Goal: Find specific page/section: Find specific page/section

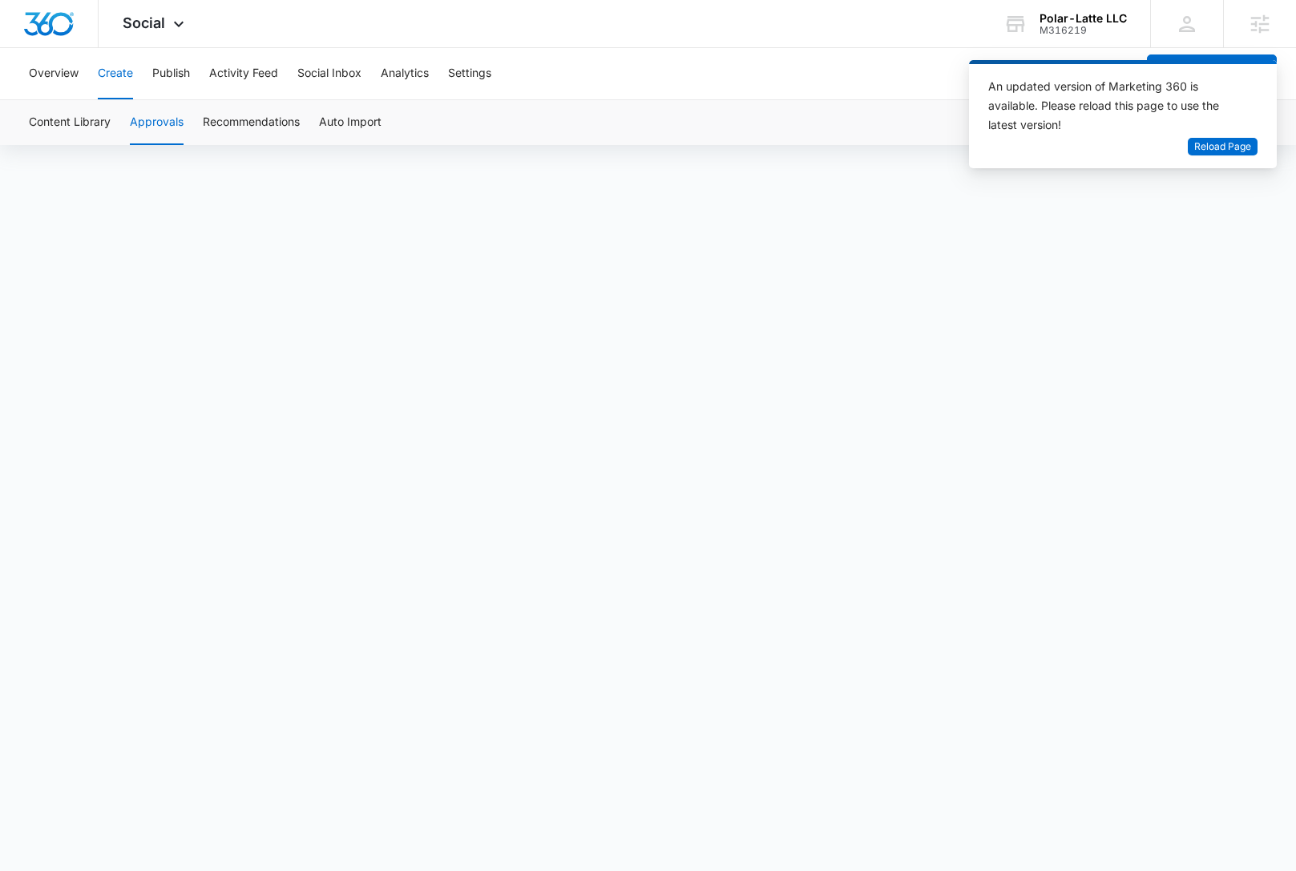
click at [1081, 18] on div "Polar-Latte LLC" at bounding box center [1083, 18] width 87 height 13
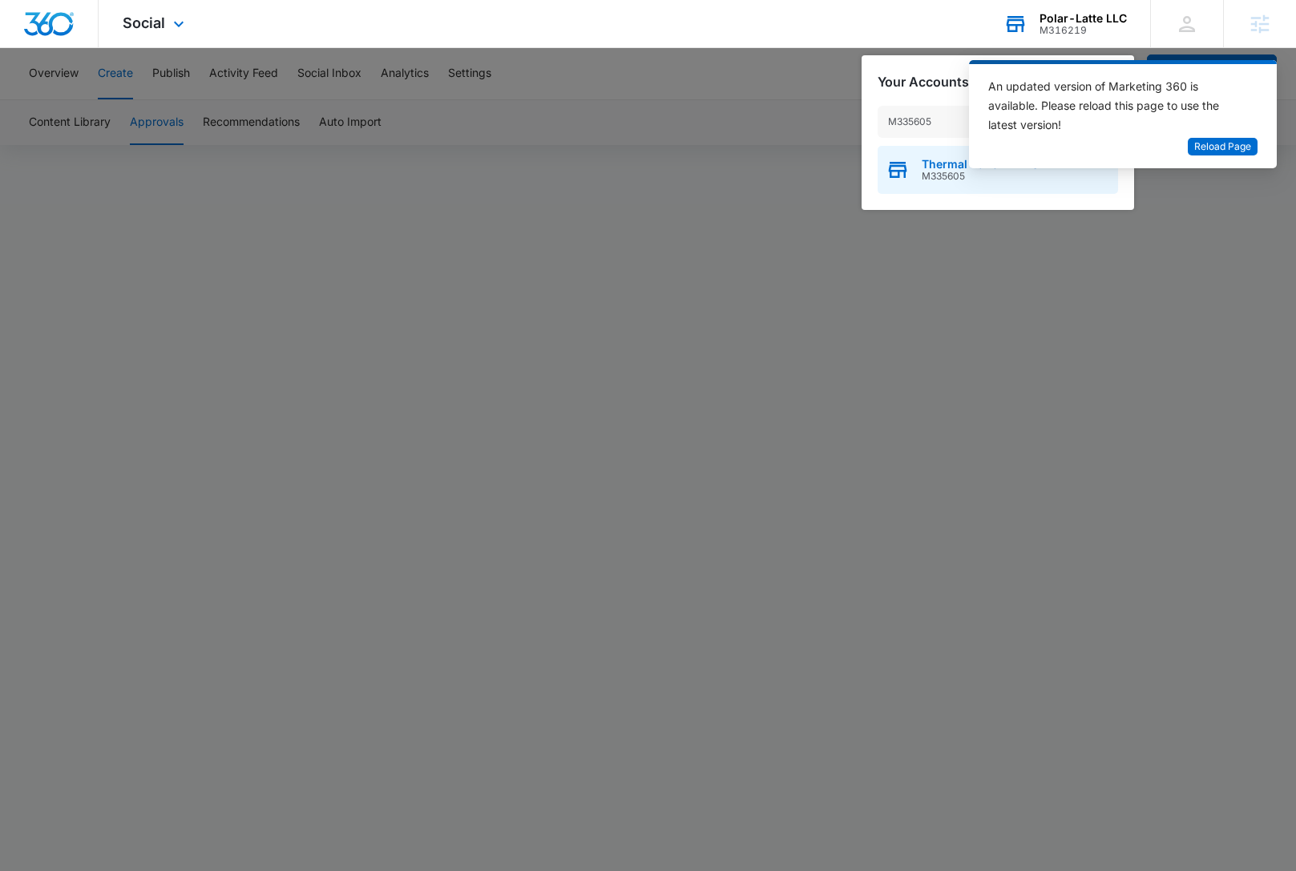
type input "M335605"
click at [938, 178] on span "M335605" at bounding box center [980, 176] width 117 height 11
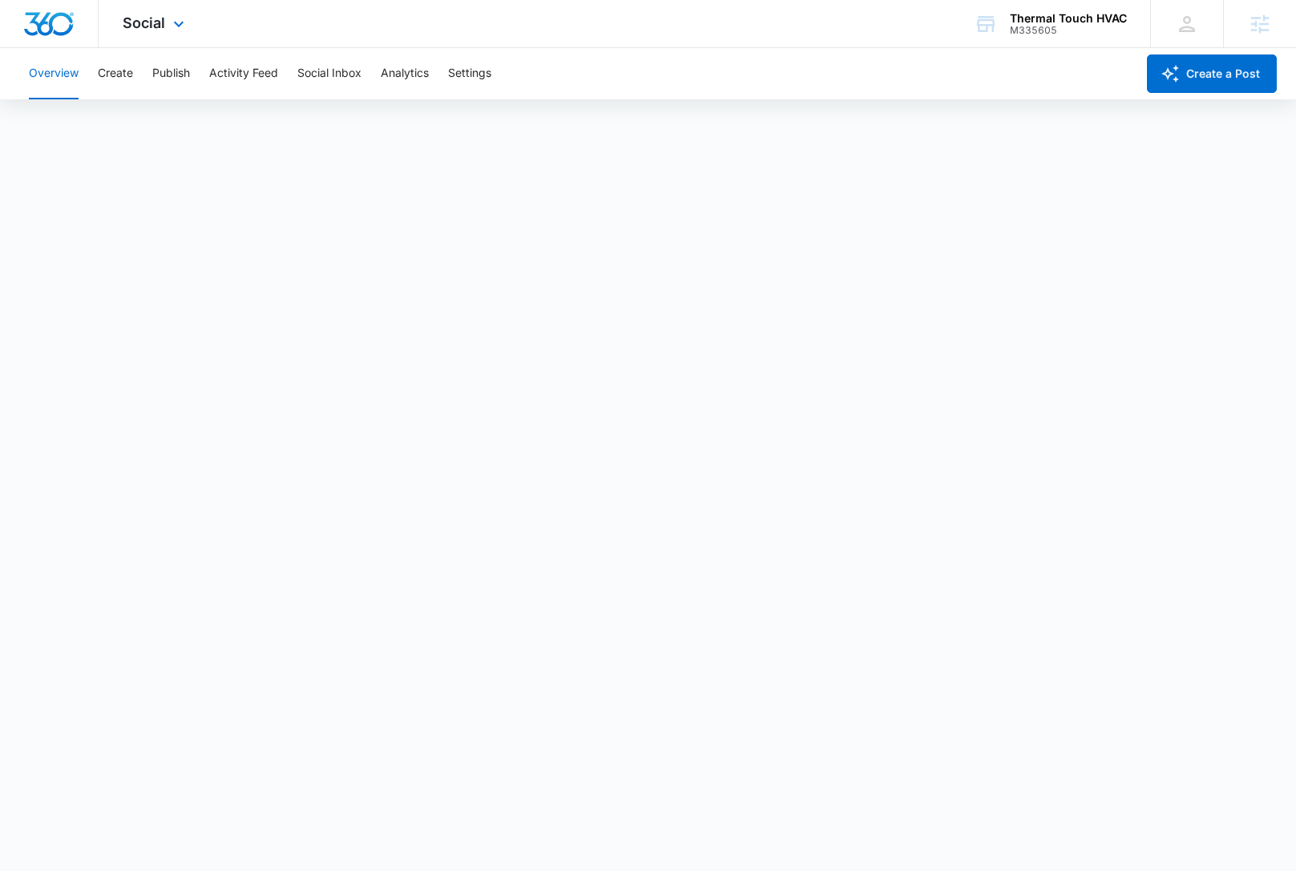
click at [197, 14] on div "Social Apps Reputation Websites Forms CRM Email Social Content Ads Intelligence…" at bounding box center [156, 23] width 114 height 47
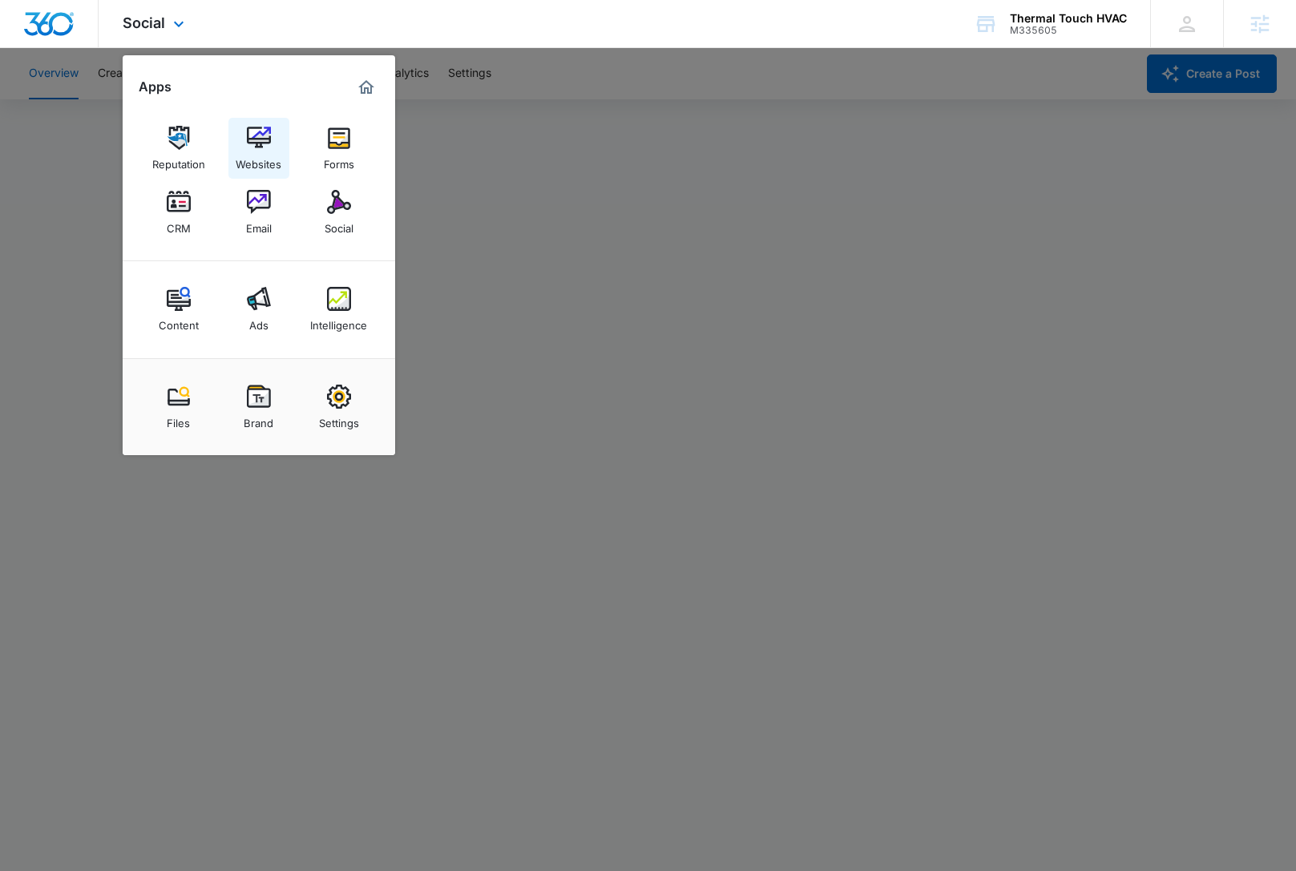
click at [268, 133] on img at bounding box center [259, 138] width 24 height 24
